Goal: Information Seeking & Learning: Find specific fact

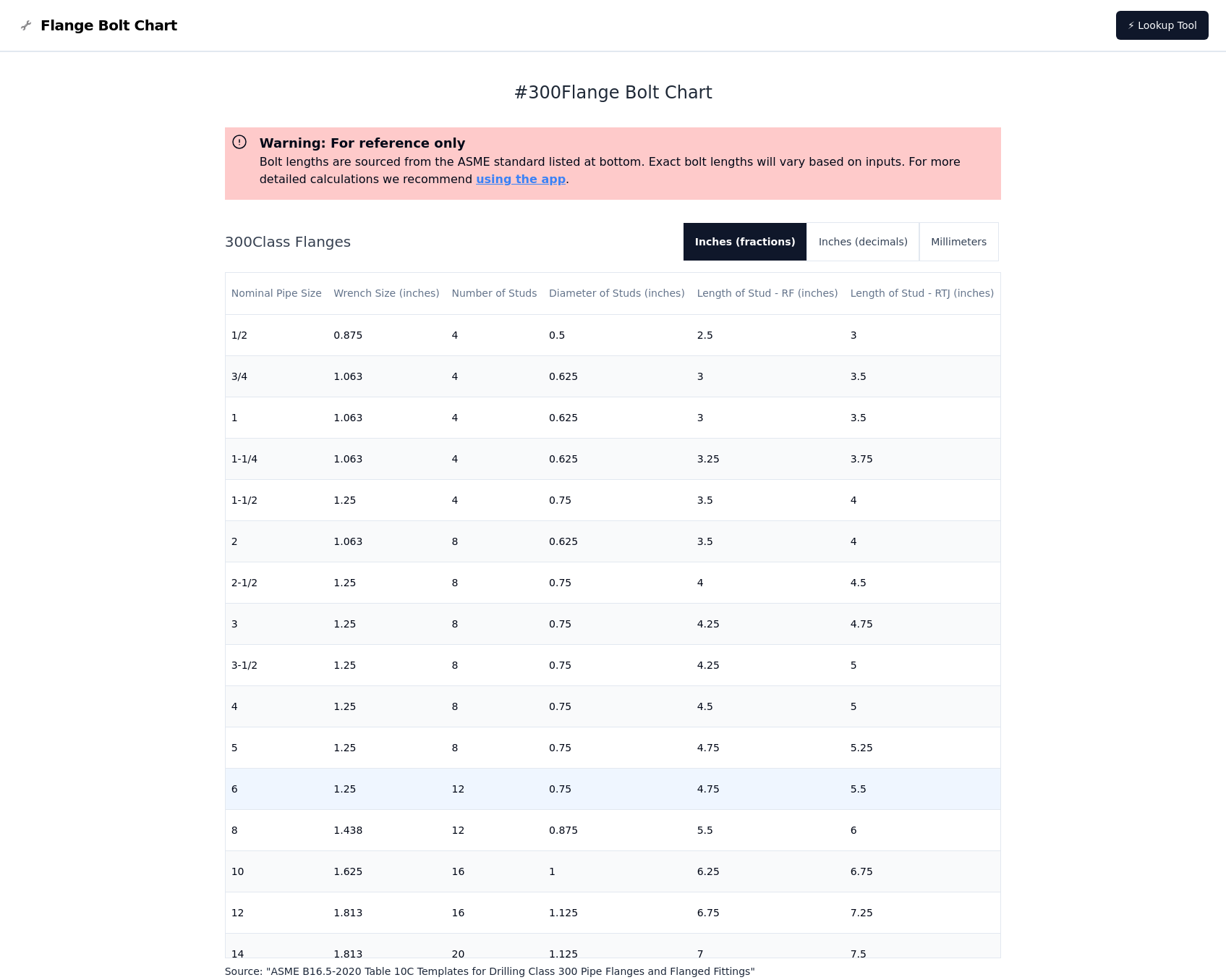
scroll to position [1, 0]
click at [554, 784] on td "0.75" at bounding box center [616, 786] width 148 height 42
drag, startPoint x: 554, startPoint y: 784, endPoint x: 450, endPoint y: 782, distance: 104.0
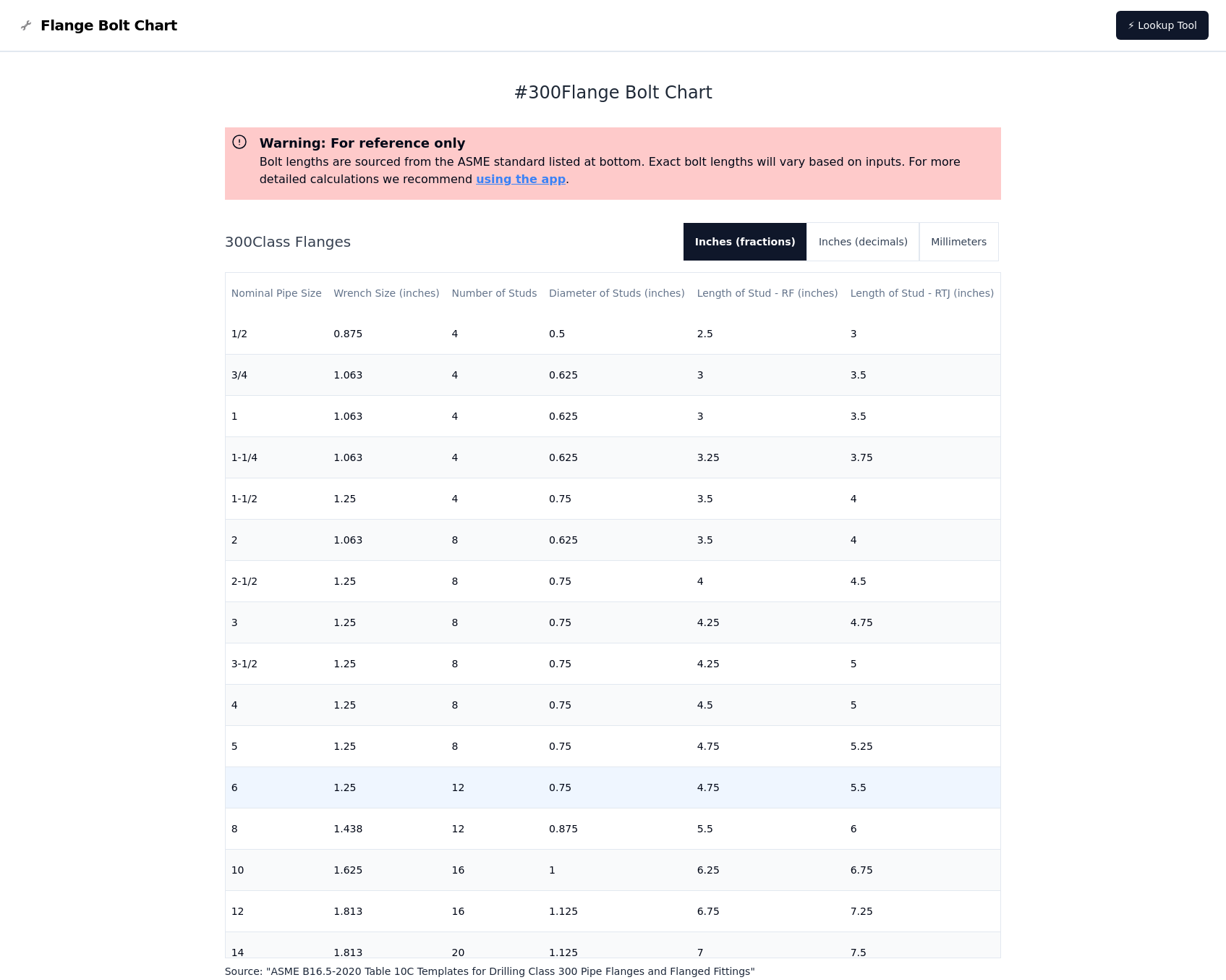
click at [450, 782] on td "12" at bounding box center [494, 786] width 98 height 42
drag, startPoint x: 450, startPoint y: 782, endPoint x: 542, endPoint y: 794, distance: 92.8
click at [543, 794] on td "0.75" at bounding box center [616, 786] width 148 height 42
click at [455, 785] on td "12" at bounding box center [494, 786] width 98 height 42
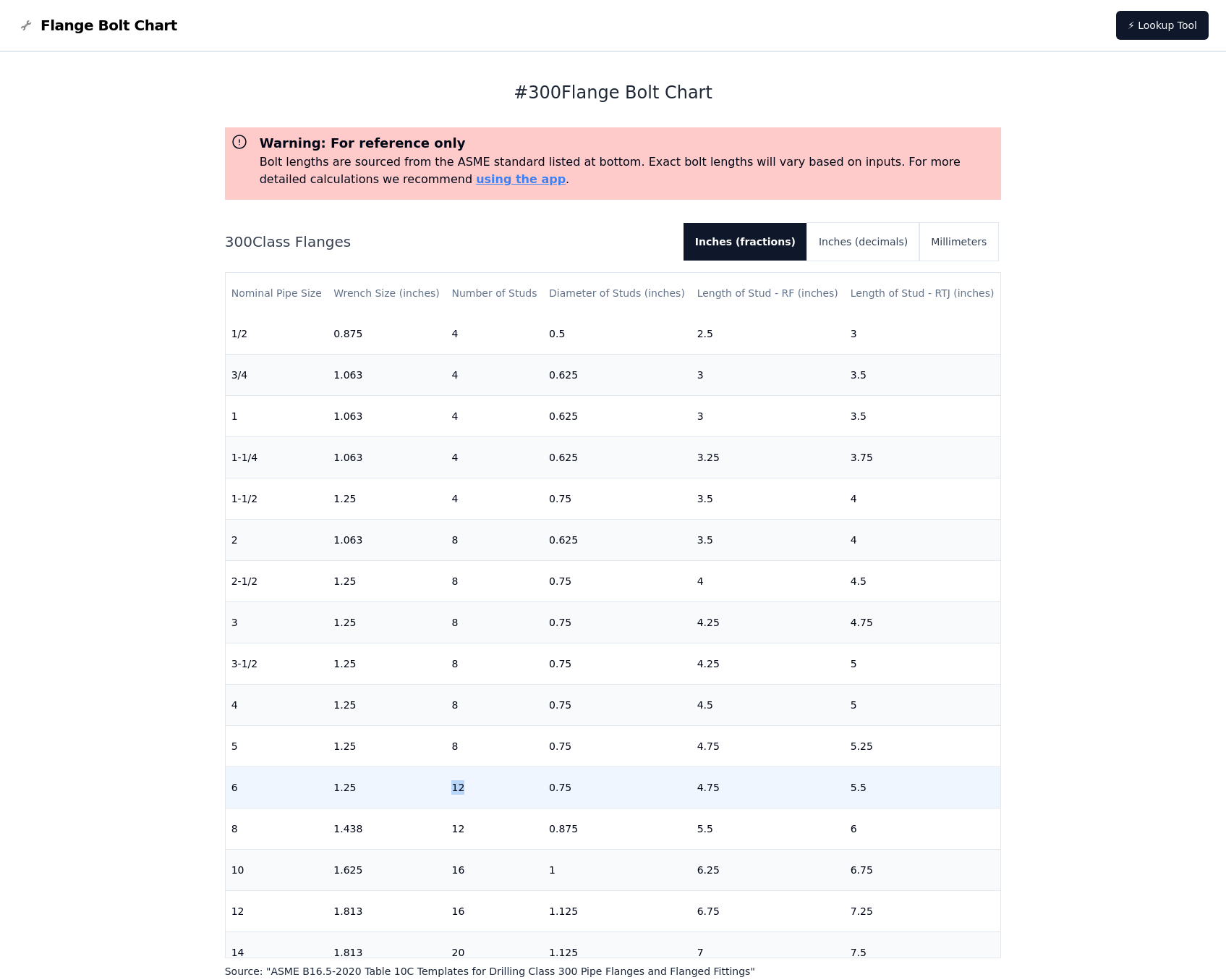
click at [455, 785] on td "12" at bounding box center [494, 786] width 98 height 42
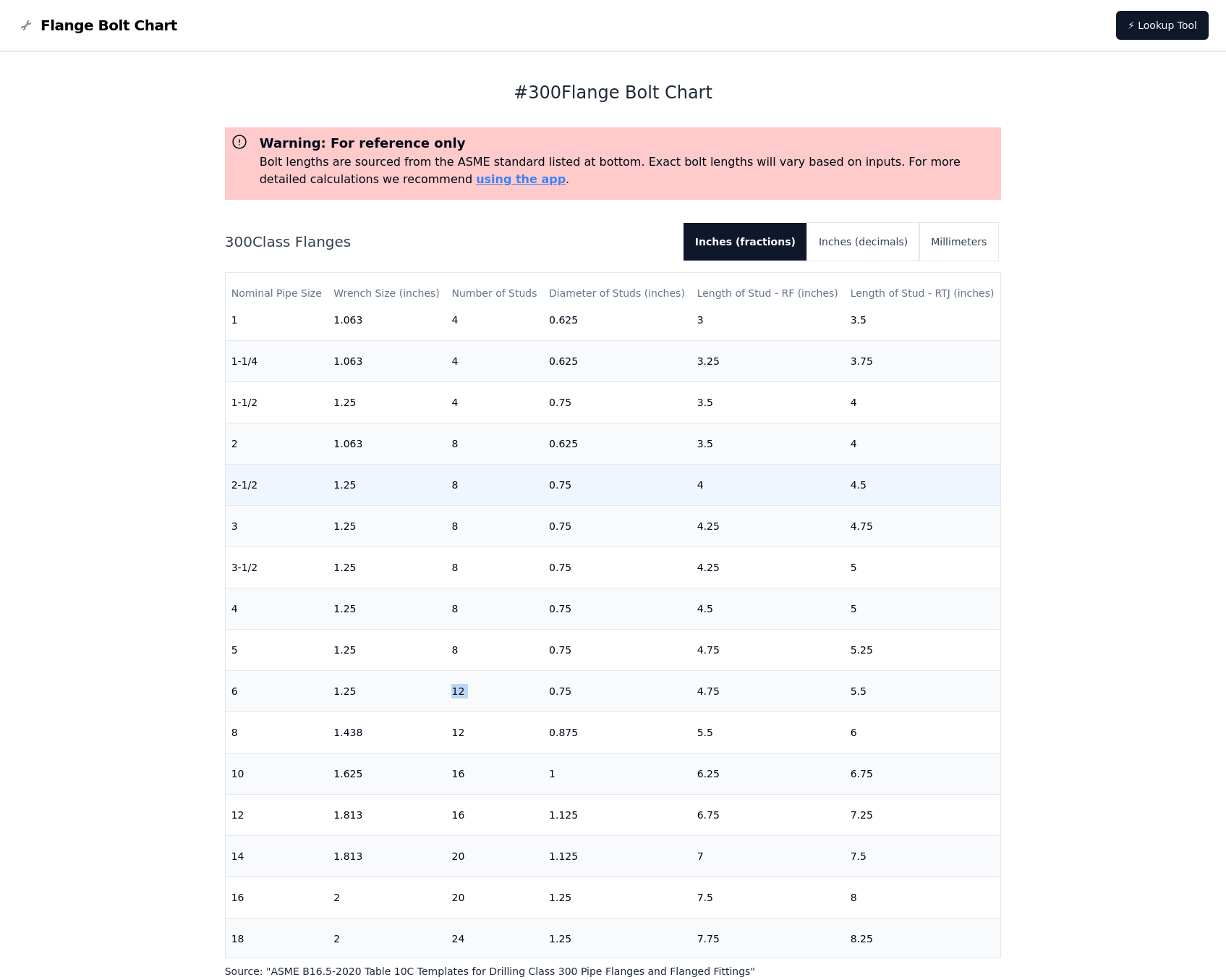
scroll to position [98, 0]
